Goal: Contribute content: Add original content to the website for others to see

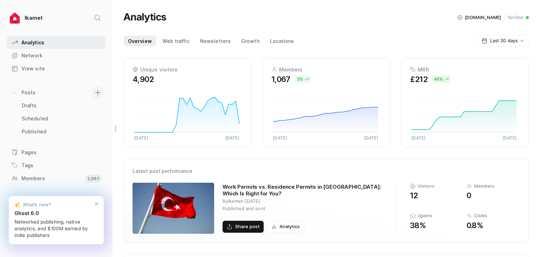
click at [95, 92] on icon at bounding box center [97, 92] width 5 height 5
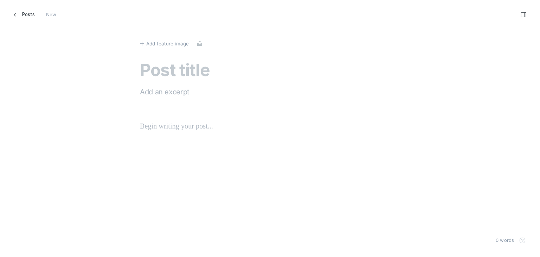
scroll to position [267, 551]
click at [188, 71] on textarea at bounding box center [270, 71] width 260 height 20
paste textarea "Everything You Need To Know About Investment In [GEOGRAPHIC_DATA]"
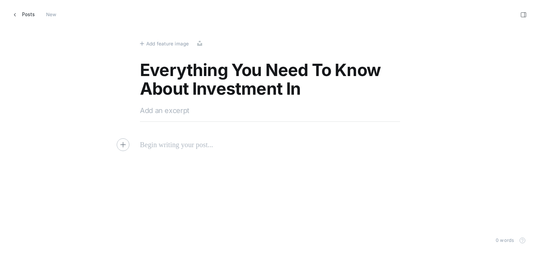
type textarea "Everything You Need To Know About Investment In [GEOGRAPHIC_DATA]"
click at [197, 111] on textarea at bounding box center [270, 110] width 260 height 11
paste textarea "Explore investment in [GEOGRAPHIC_DATA] with Ikamet. Uncover diverse opportunit…"
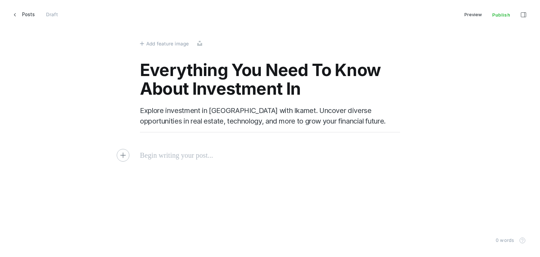
type textarea "Explore investment in [GEOGRAPHIC_DATA] with Ikamet. Uncover diverse opportunit…"
drag, startPoint x: 171, startPoint y: 143, endPoint x: 163, endPoint y: 149, distance: 10.5
click at [170, 144] on div "Everything You Need To Know About Investment In [GEOGRAPHIC_DATA] Explore inves…" at bounding box center [270, 105] width 260 height 89
click at [159, 152] on p at bounding box center [270, 154] width 260 height 11
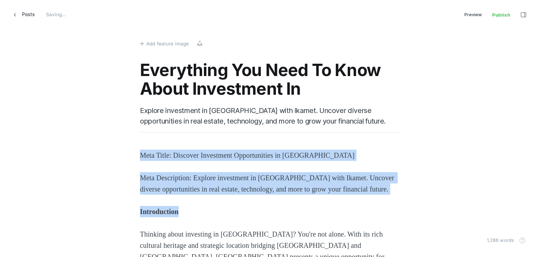
drag, startPoint x: 193, startPoint y: 211, endPoint x: 129, endPoint y: 143, distance: 93.5
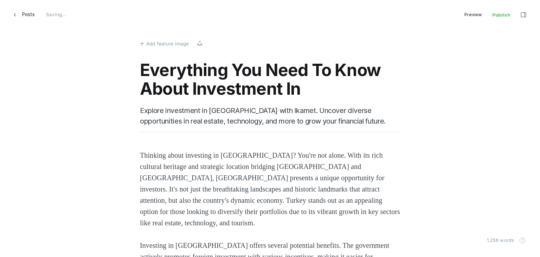
scroll to position [176, 0]
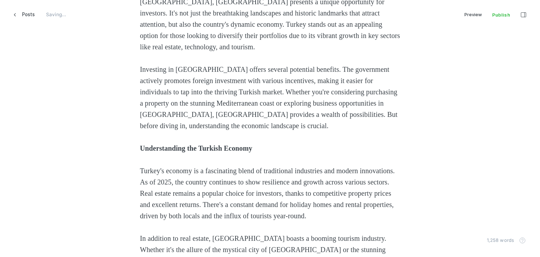
click at [171, 144] on strong "Understanding the Turkish Economy" at bounding box center [196, 148] width 113 height 8
click at [172, 144] on strong "Understanding the Turkish Economy" at bounding box center [196, 148] width 113 height 8
click at [169, 144] on strong "Understanding the Turkish Economy" at bounding box center [196, 148] width 113 height 8
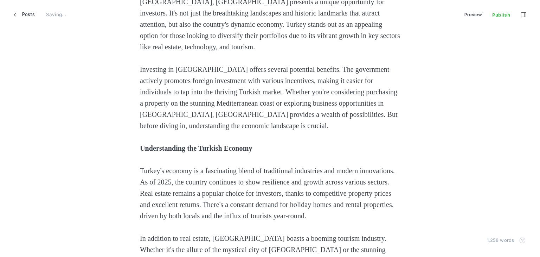
click at [168, 144] on strong "Understanding the Turkish Economy" at bounding box center [196, 148] width 113 height 8
click at [167, 144] on strong "Understanding the Turkish Economy" at bounding box center [196, 148] width 113 height 8
click at [166, 144] on strong "Understanding the Turkish Economy" at bounding box center [196, 148] width 113 height 8
click at [172, 122] on icon "Heading 2" at bounding box center [173, 122] width 4 height 5
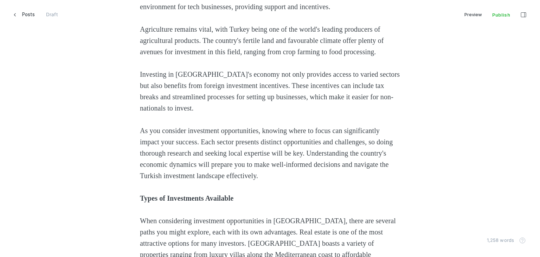
scroll to position [527, 0]
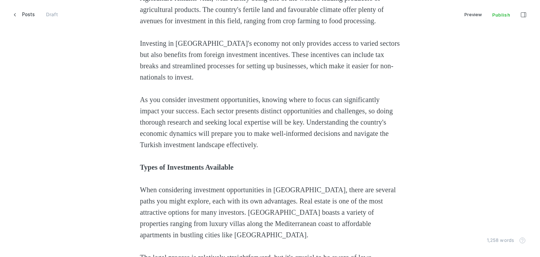
click at [178, 165] on icon "Heading 2" at bounding box center [177, 164] width 6 height 6
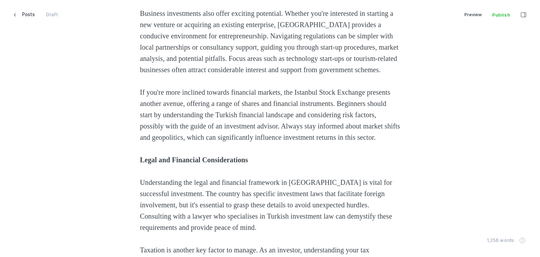
scroll to position [914, 0]
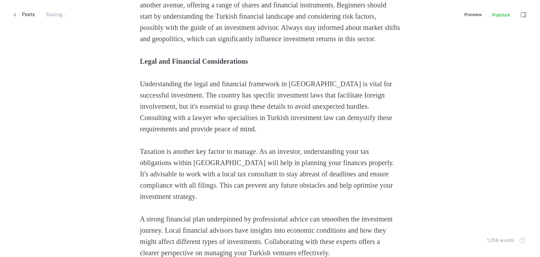
click at [158, 65] on strong "Legal and Financial Considerations" at bounding box center [194, 61] width 108 height 8
click at [186, 92] on icon "Heading 2" at bounding box center [186, 92] width 6 height 6
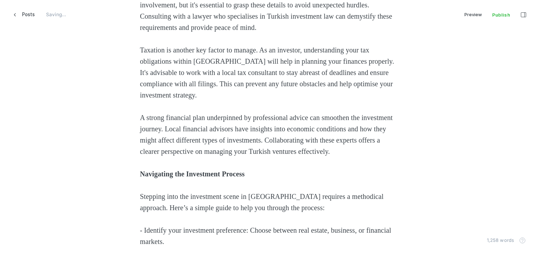
scroll to position [1090, 0]
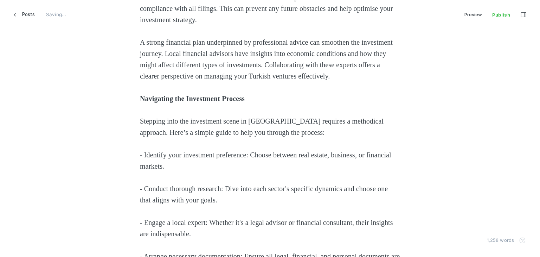
click at [172, 102] on strong "Navigating the Investment Process" at bounding box center [192, 99] width 105 height 8
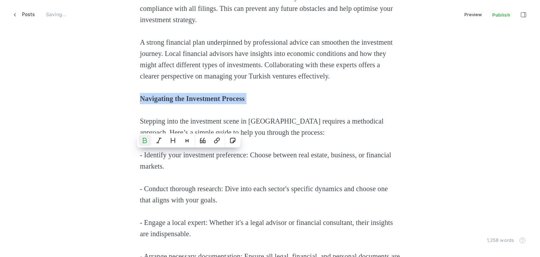
click at [172, 102] on strong "Navigating the Investment Process" at bounding box center [192, 99] width 105 height 8
click at [177, 140] on button "Heading 2" at bounding box center [173, 140] width 13 height 11
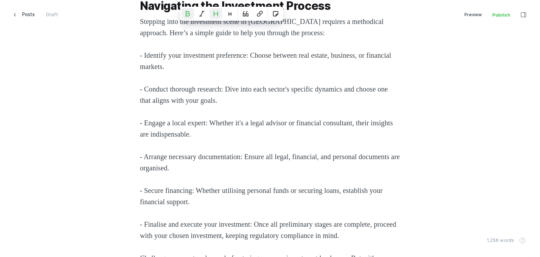
scroll to position [1231, 0]
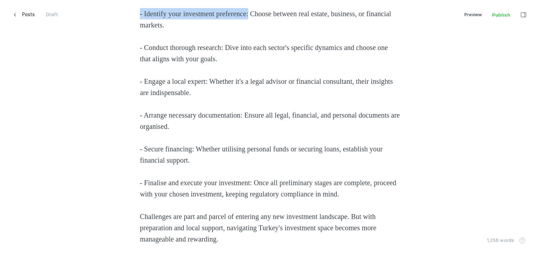
drag, startPoint x: 257, startPoint y: 70, endPoint x: 107, endPoint y: 73, distance: 150.2
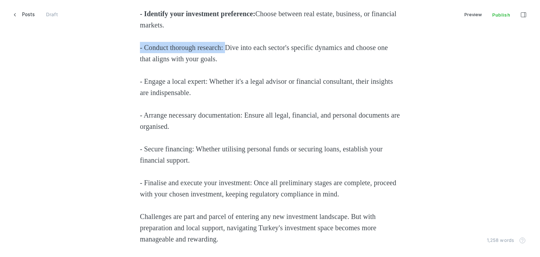
drag, startPoint x: 232, startPoint y: 104, endPoint x: 107, endPoint y: 96, distance: 125.7
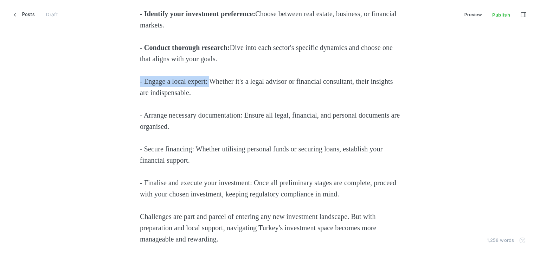
drag, startPoint x: 212, startPoint y: 137, endPoint x: 113, endPoint y: 140, distance: 98.9
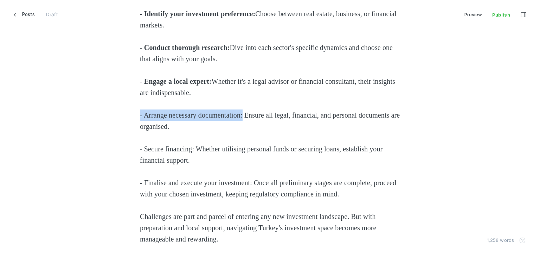
drag, startPoint x: 251, startPoint y: 172, endPoint x: 121, endPoint y: 170, distance: 129.4
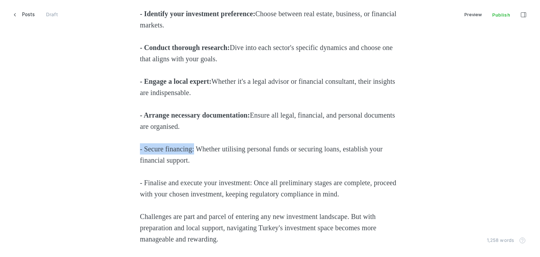
drag, startPoint x: 197, startPoint y: 201, endPoint x: 110, endPoint y: 206, distance: 87.0
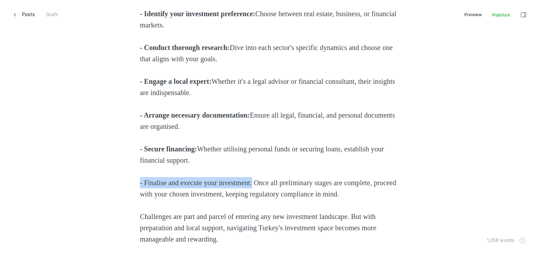
drag, startPoint x: 261, startPoint y: 238, endPoint x: 136, endPoint y: 237, distance: 124.5
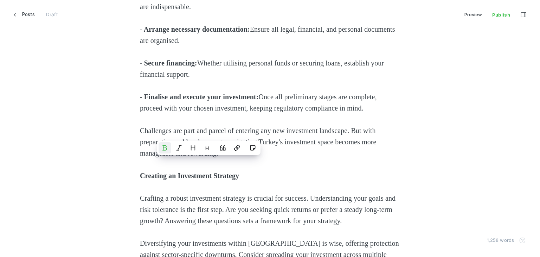
scroll to position [1371, 0]
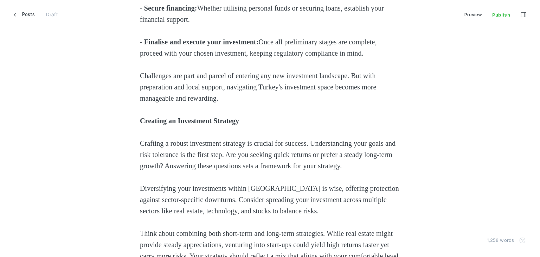
click at [165, 124] on strong "Creating an Investment Strategy" at bounding box center [189, 121] width 99 height 8
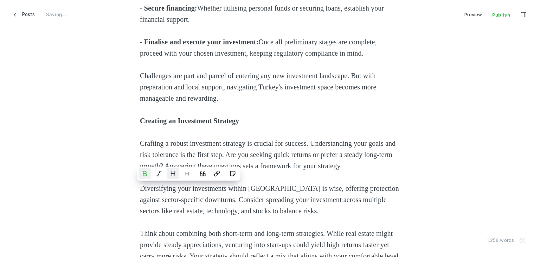
click at [174, 173] on icon "Heading 2" at bounding box center [173, 174] width 6 height 6
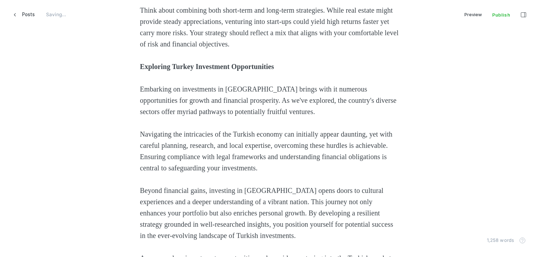
scroll to position [1582, 0]
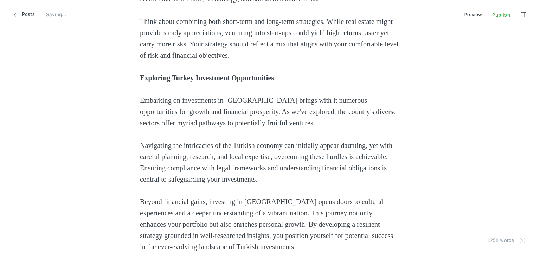
click at [176, 82] on strong "Exploring Turkey Investment Opportunities" at bounding box center [207, 78] width 134 height 8
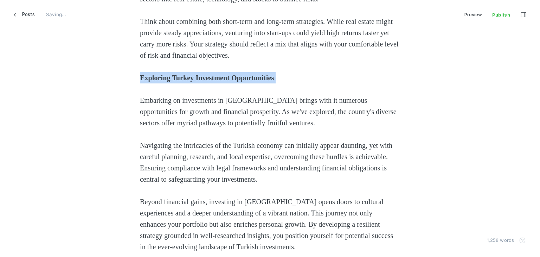
click at [176, 82] on strong "Exploring Turkey Investment Opportunities" at bounding box center [207, 78] width 134 height 8
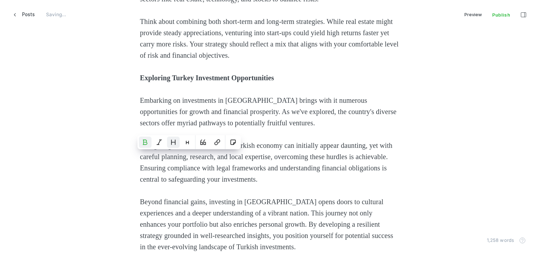
click at [177, 145] on button "Heading 2" at bounding box center [173, 141] width 13 height 11
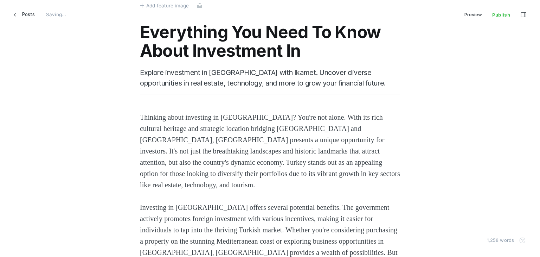
scroll to position [0, 0]
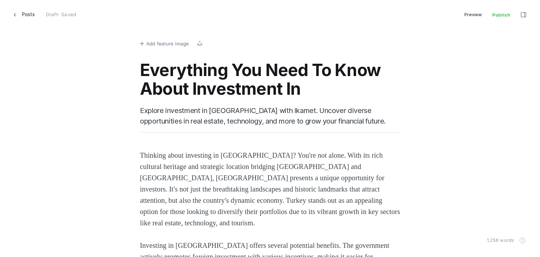
click at [149, 44] on span "Add feature image" at bounding box center [167, 44] width 43 height 8
click at [153, 41] on span "Add feature image" at bounding box center [167, 44] width 43 height 8
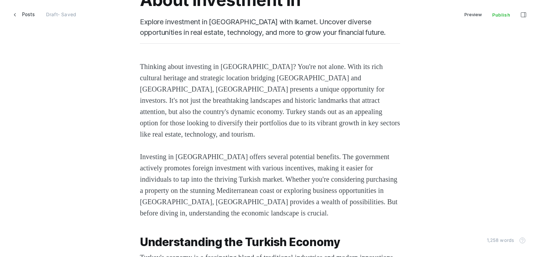
scroll to position [352, 0]
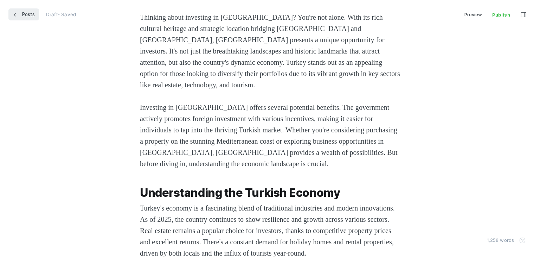
click at [17, 11] on link "Posts" at bounding box center [23, 14] width 31 height 12
